Goal: Information Seeking & Learning: Learn about a topic

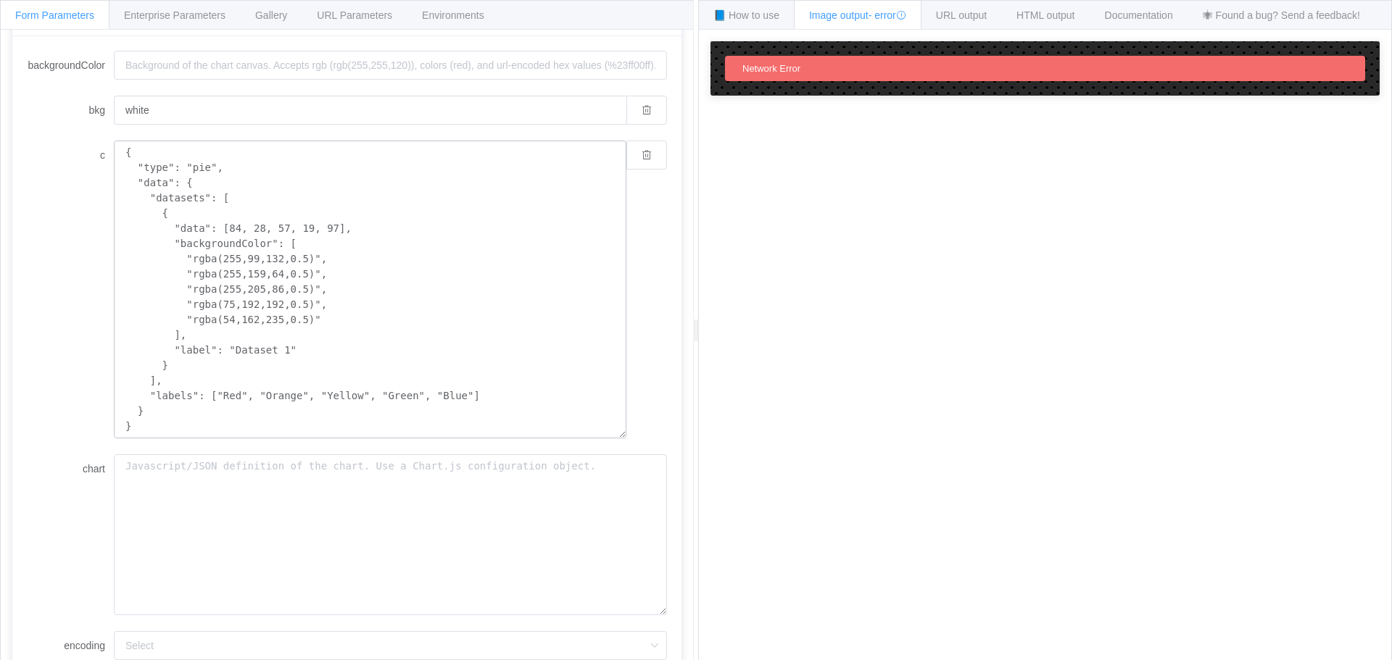
scroll to position [265, 0]
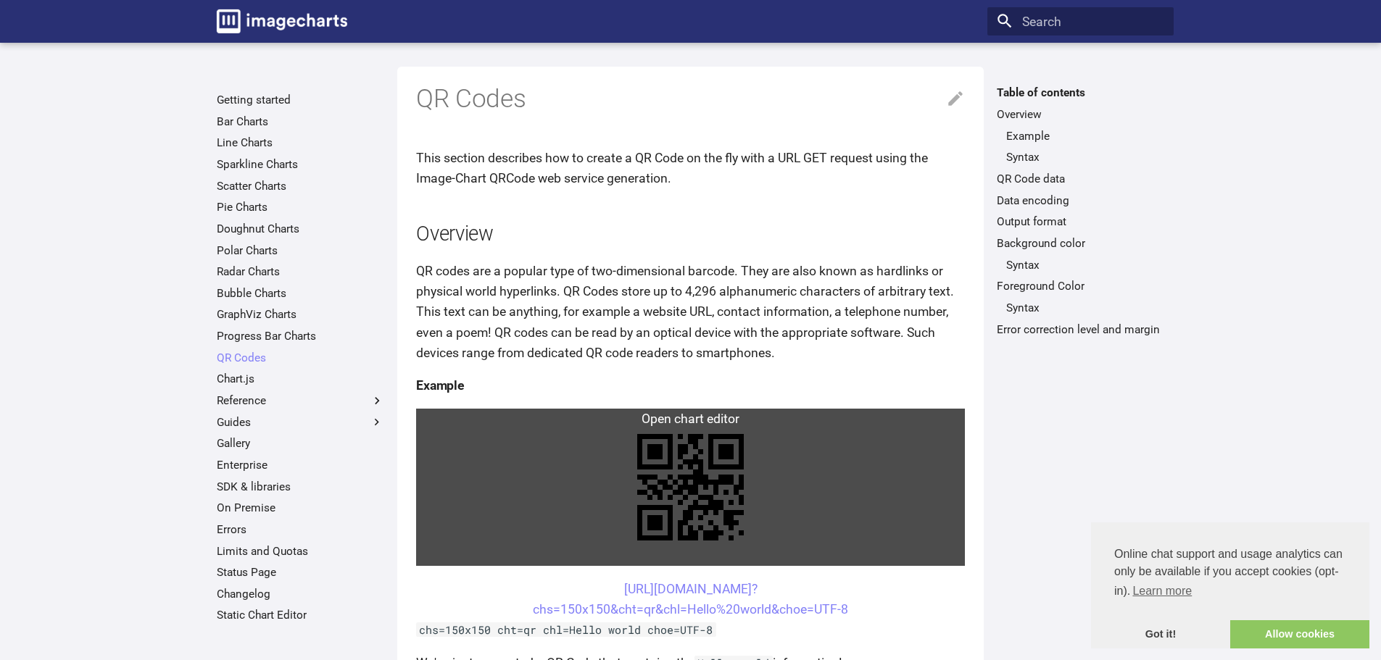
click at [702, 461] on link at bounding box center [690, 487] width 549 height 157
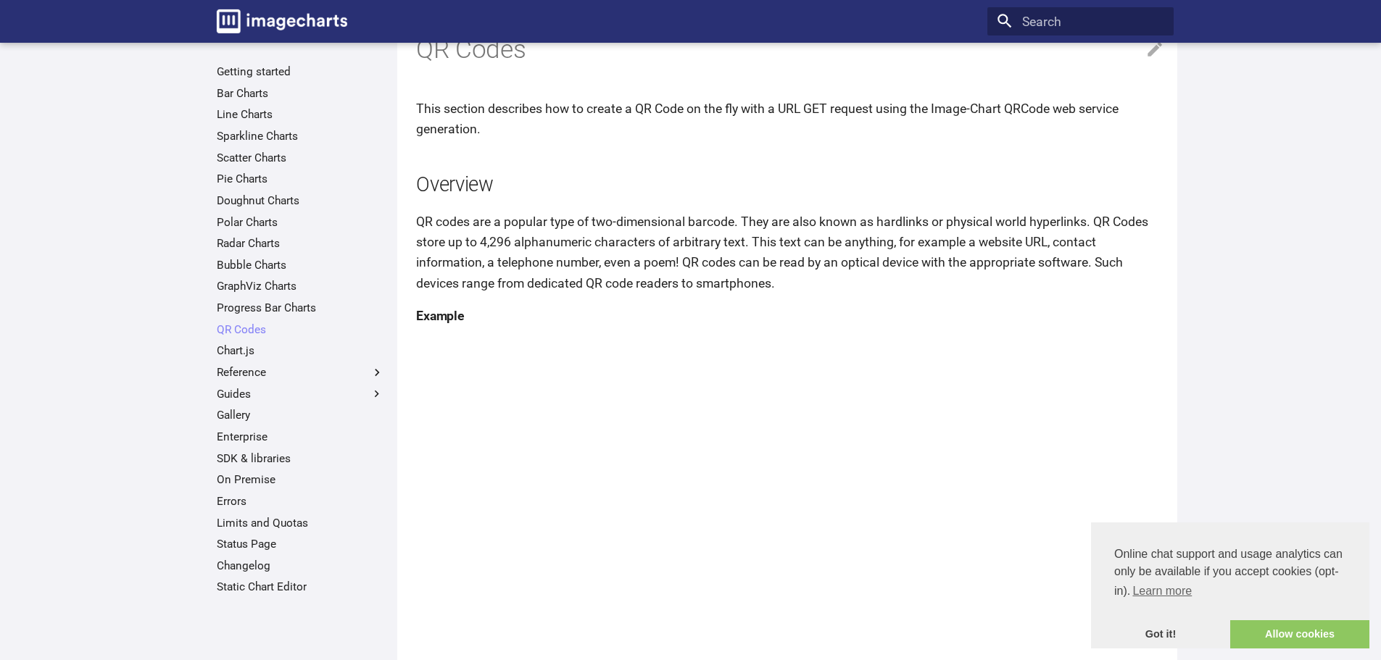
scroll to position [145, 0]
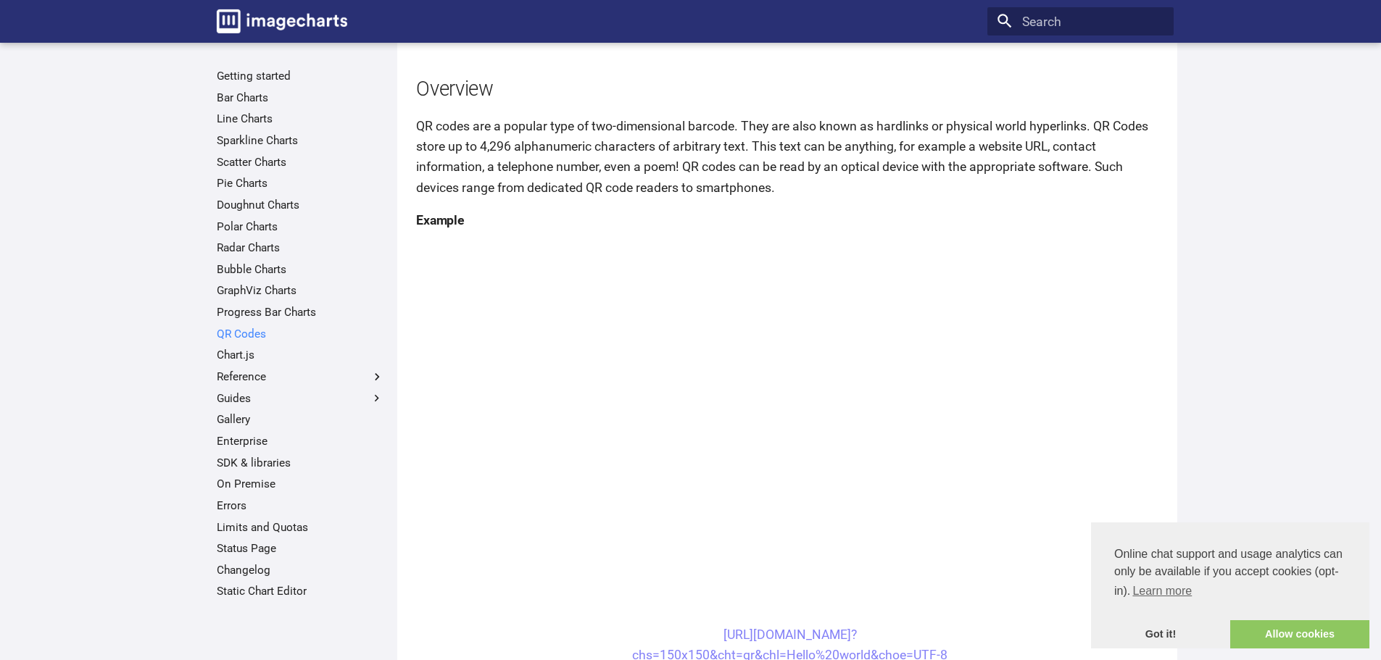
click at [252, 334] on link "QR Codes" at bounding box center [300, 334] width 167 height 14
